Goal: Communication & Community: Answer question/provide support

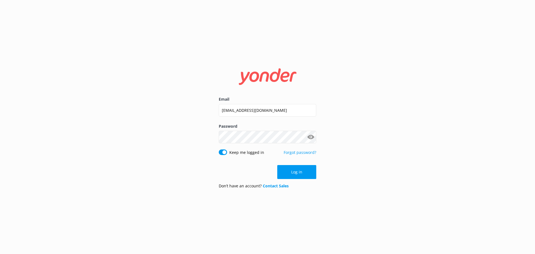
click at [307, 180] on form "Email [EMAIL_ADDRESS][DOMAIN_NAME] Password Show password Keep me logged in For…" at bounding box center [268, 127] width 98 height 132
click at [305, 173] on button "Log in" at bounding box center [296, 172] width 39 height 14
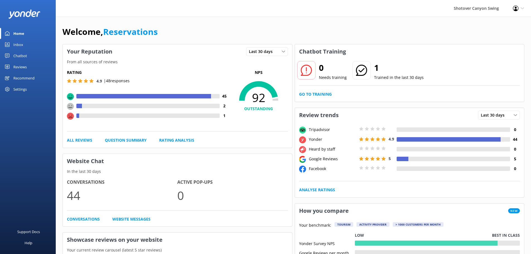
click at [26, 64] on div "Reviews" at bounding box center [19, 66] width 13 height 11
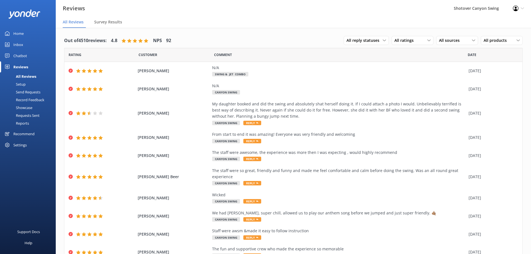
click at [21, 54] on div "Chatbot" at bounding box center [20, 55] width 14 height 11
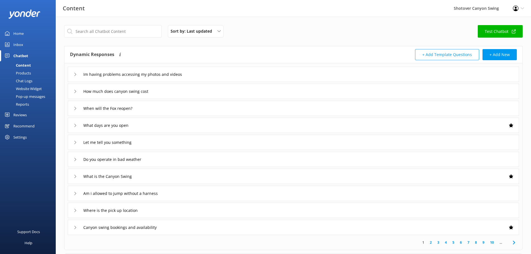
click at [23, 42] on link "Inbox" at bounding box center [28, 44] width 56 height 11
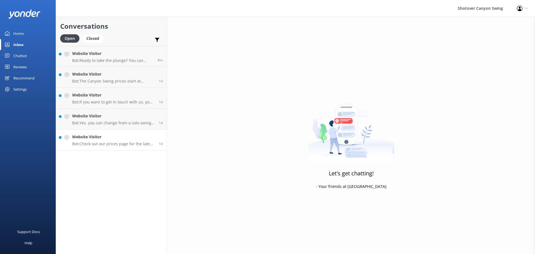
click at [113, 135] on h4 "Website Visitor" at bounding box center [113, 137] width 82 height 6
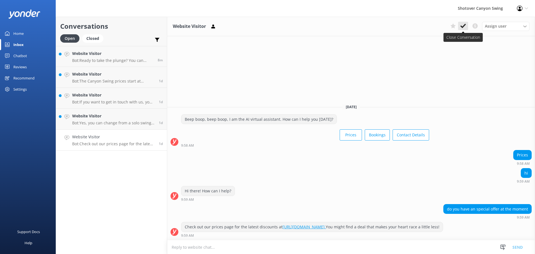
click at [465, 26] on icon at bounding box center [463, 26] width 6 height 6
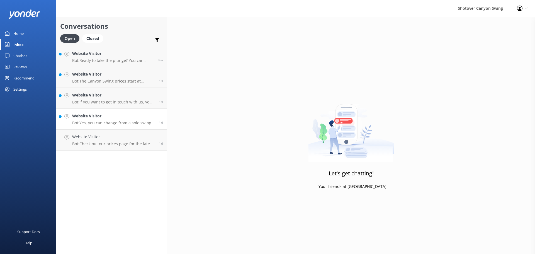
click at [101, 117] on h4 "Website Visitor" at bounding box center [113, 116] width 82 height 6
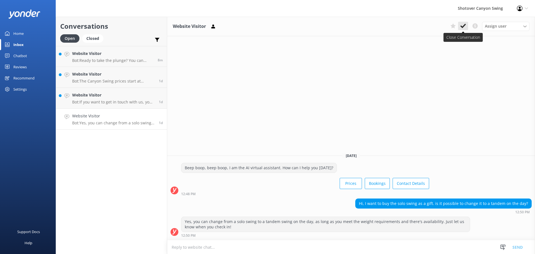
click at [463, 25] on icon at bounding box center [463, 26] width 6 height 6
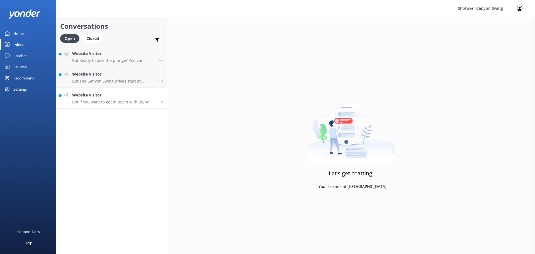
click at [107, 97] on h4 "Website Visitor" at bounding box center [113, 95] width 82 height 6
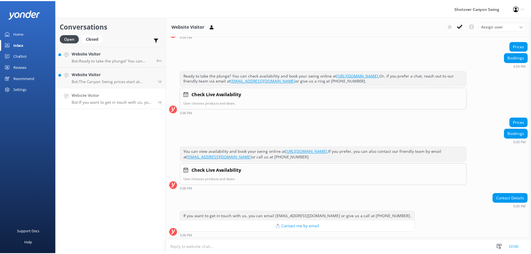
scroll to position [46, 0]
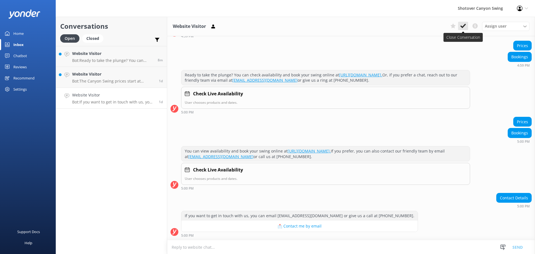
click at [463, 26] on use at bounding box center [463, 26] width 6 height 4
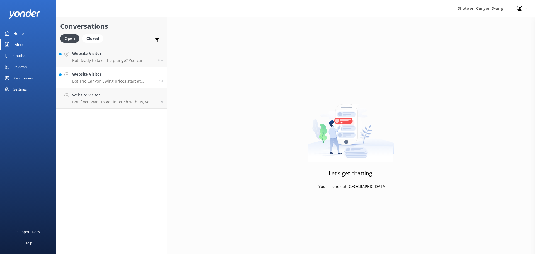
click at [96, 79] on p "Bot: The Canyon Swing prices start at [GEOGRAPHIC_DATA]$295 per person for solo…" at bounding box center [113, 81] width 82 height 5
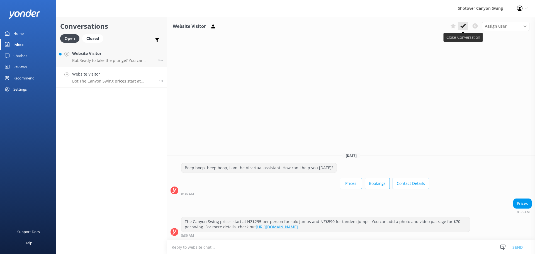
click at [462, 26] on icon at bounding box center [463, 26] width 6 height 6
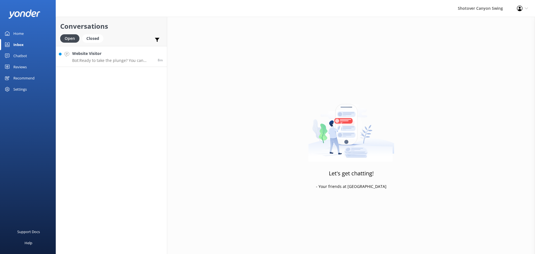
click at [125, 56] on h4 "Website Visitor" at bounding box center [112, 53] width 81 height 6
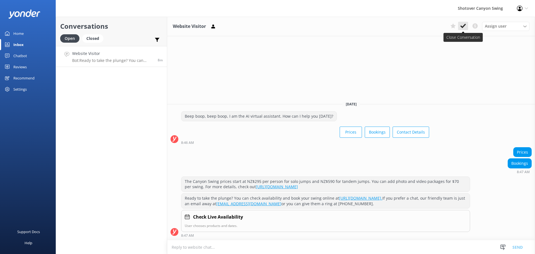
click at [463, 27] on use at bounding box center [463, 26] width 6 height 4
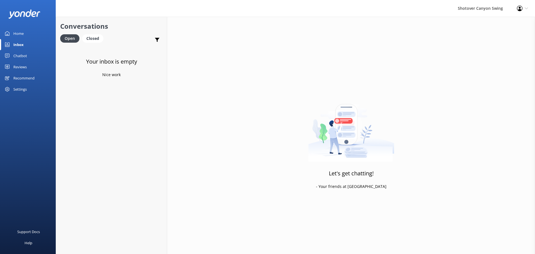
click at [23, 34] on div "Home" at bounding box center [18, 33] width 10 height 11
